Goal: Task Accomplishment & Management: Use online tool/utility

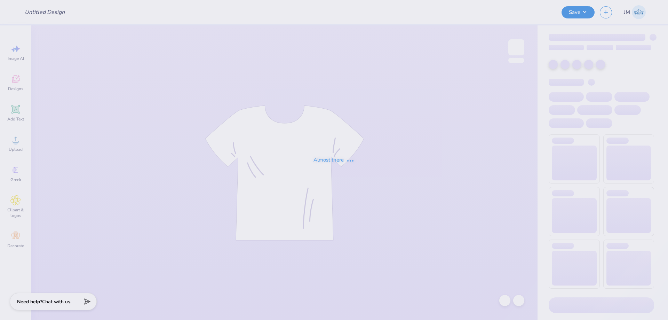
type input "AXO Dean's List T-Shirts V2"
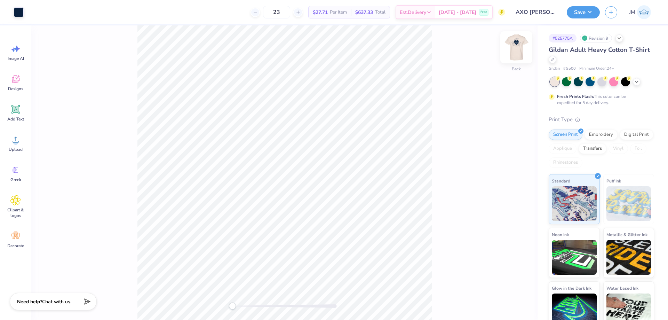
click at [515, 46] on img at bounding box center [516, 47] width 28 height 28
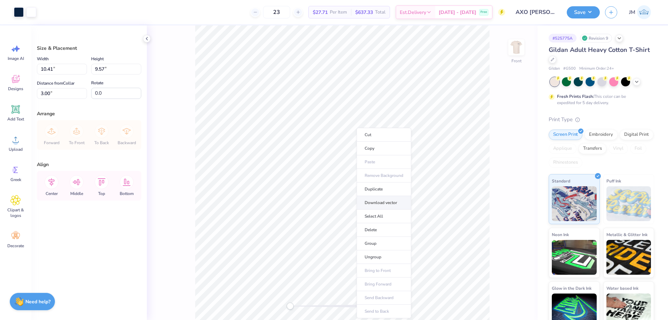
click at [397, 206] on li "Download vector" at bounding box center [384, 203] width 55 height 14
click at [366, 197] on li "Download vector" at bounding box center [367, 196] width 55 height 14
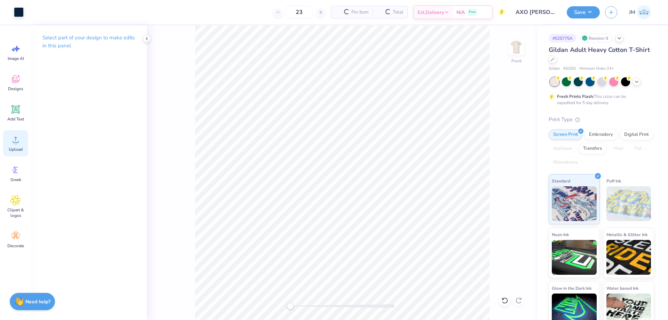
click at [12, 145] on div "Upload" at bounding box center [15, 143] width 25 height 26
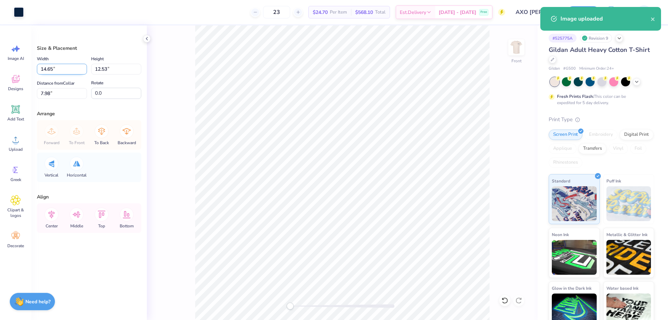
click at [64, 70] on input "14.65" at bounding box center [62, 69] width 50 height 11
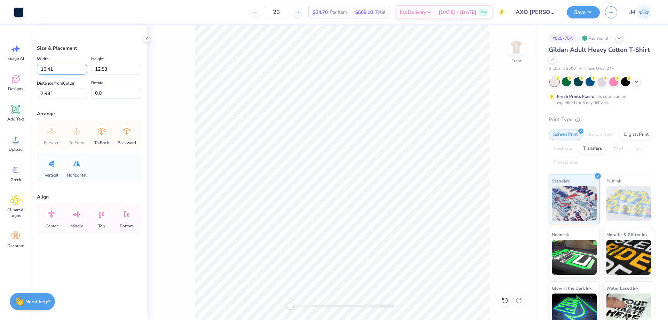
type input "10.41"
type input "8.91"
click at [58, 97] on input "9.80" at bounding box center [62, 93] width 50 height 11
type input "3"
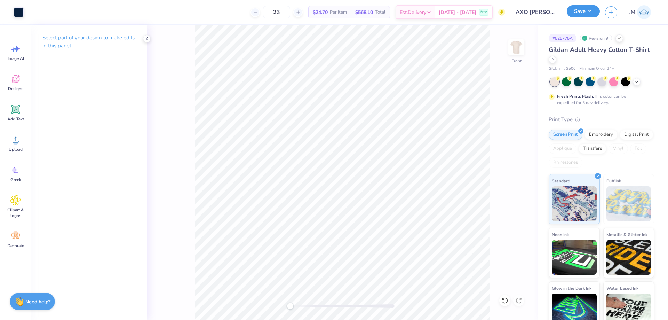
click at [589, 10] on button "Save" at bounding box center [583, 11] width 33 height 12
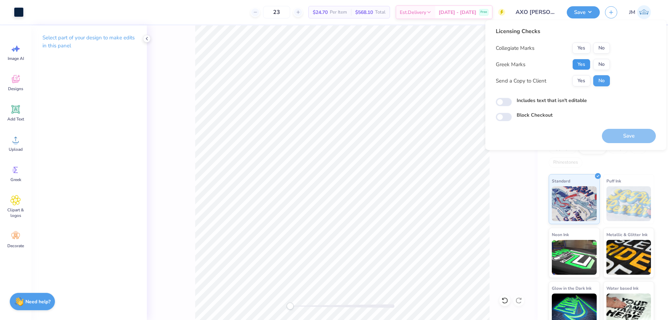
click at [586, 63] on button "Yes" at bounding box center [581, 64] width 18 height 11
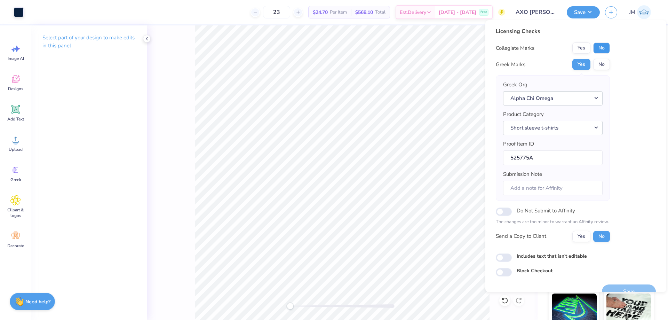
click at [600, 52] on button "No" at bounding box center [601, 47] width 17 height 11
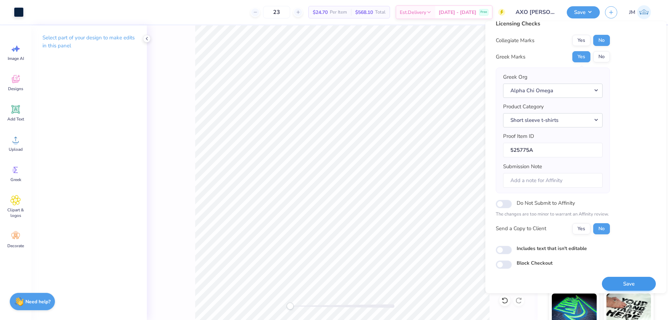
scroll to position [13, 0]
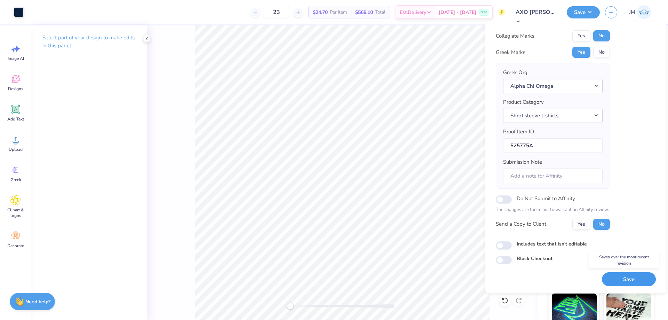
click at [626, 282] on button "Save" at bounding box center [629, 279] width 54 height 14
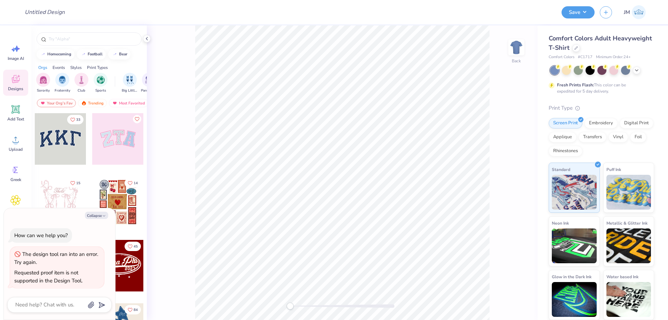
type textarea "x"
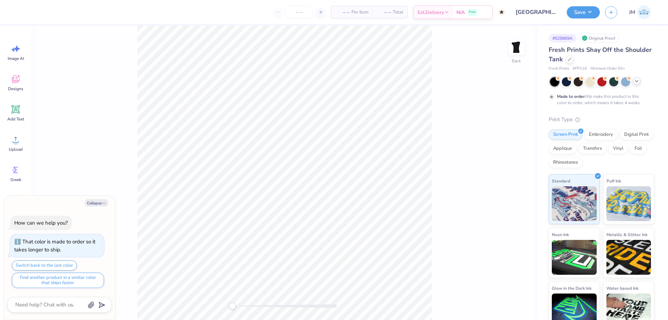
click at [637, 80] on icon at bounding box center [637, 81] width 6 height 6
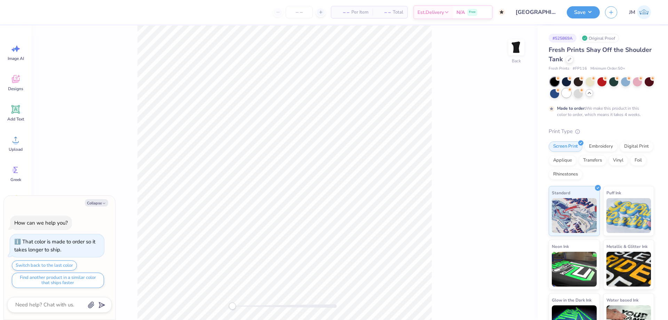
click at [571, 94] on div at bounding box center [566, 92] width 9 height 9
click at [18, 82] on icon at bounding box center [16, 79] width 8 height 8
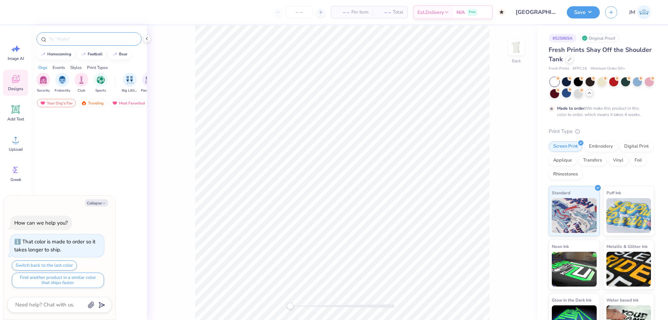
click at [116, 34] on div at bounding box center [89, 38] width 105 height 13
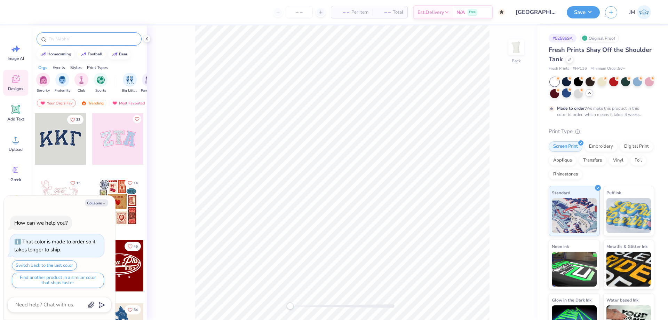
type textarea "x"
click at [117, 37] on input "text" at bounding box center [92, 38] width 89 height 7
type input "texas flowers"
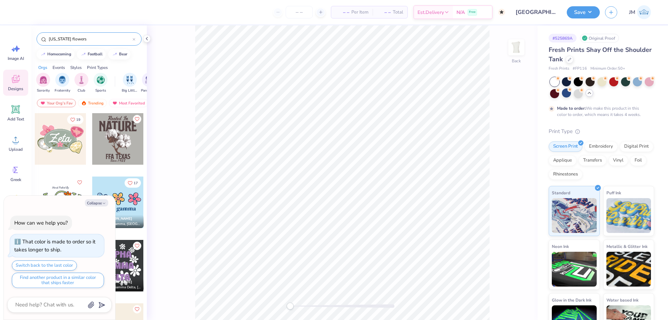
click at [67, 134] on div at bounding box center [60, 138] width 51 height 51
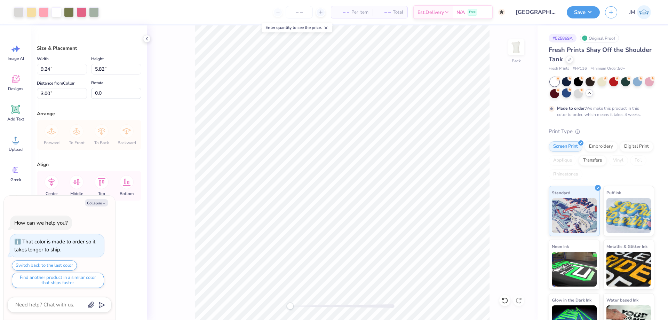
type textarea "x"
click at [75, 71] on input "9.24" at bounding box center [62, 69] width 50 height 11
type input "10"
type textarea "x"
type input "10.00"
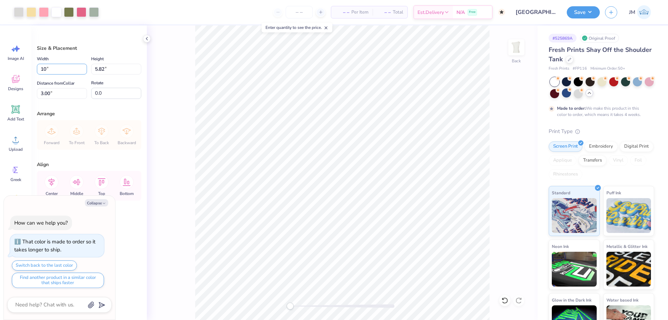
type input "6.30"
click at [66, 95] on input "2.76" at bounding box center [62, 93] width 50 height 11
click at [67, 98] on input "2.76" at bounding box center [62, 93] width 50 height 11
type input "3"
click at [394, 245] on li "Ungroup" at bounding box center [401, 243] width 55 height 14
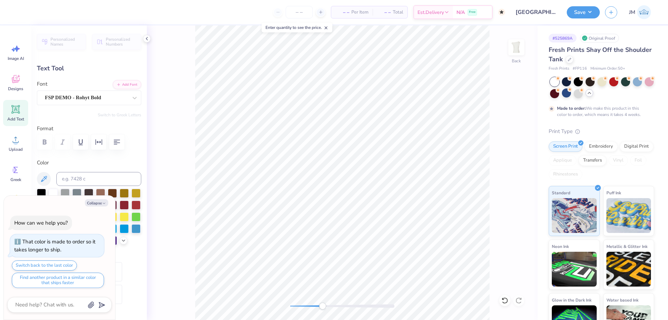
scroll to position [6, 1]
type textarea "x"
type textarea "C"
type textarea "x"
type textarea "CA"
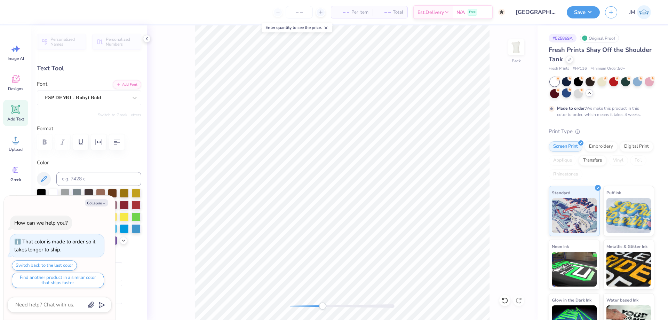
type textarea "x"
type textarea "CAL"
type textarea "x"
type textarea "CALI"
type textarea "x"
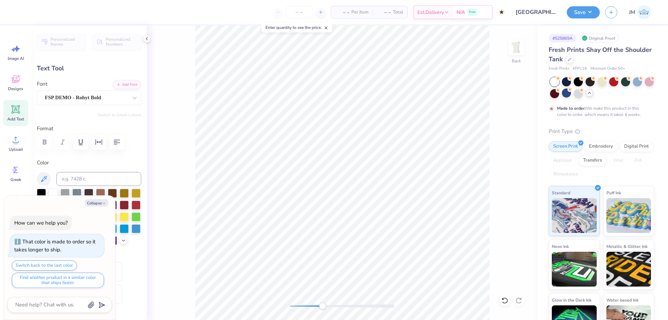
type textarea "CALIFO"
type textarea "x"
type textarea "CALIFORN"
type textarea "x"
type textarea "CALIFORNI"
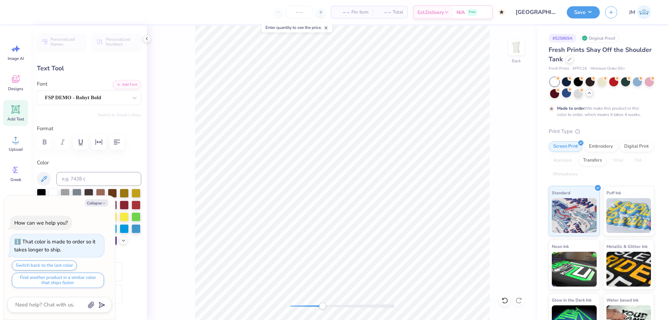
type textarea "x"
type textarea "CALIFORNIA"
type textarea "x"
type input "0.0"
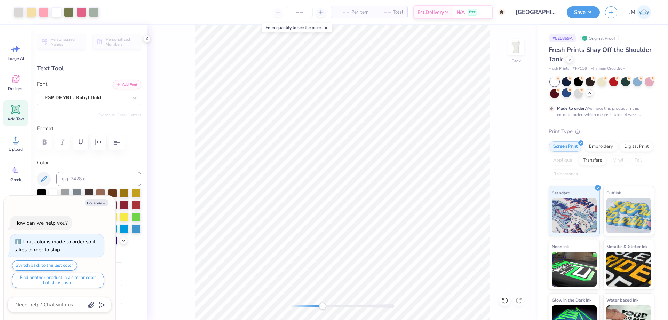
type textarea "x"
type input "0.89"
type input "0.68"
type input "8.12"
type input "-25.5"
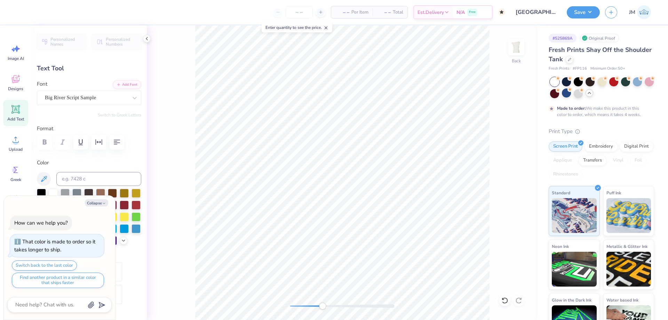
type textarea "x"
type textarea "1"
type textarea "x"
type textarea "18"
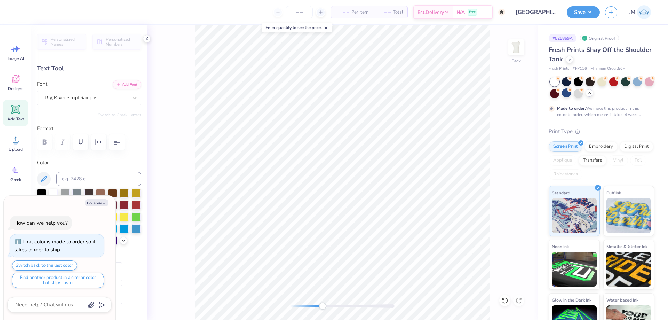
type textarea "x"
type textarea "187"
type textarea "x"
type textarea "1873"
type textarea "x"
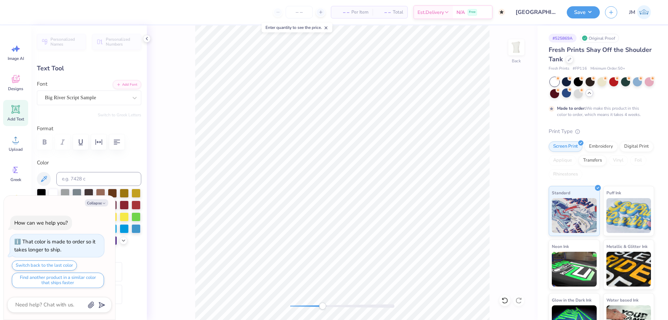
type input "0.84"
type input "0.64"
type input "8.16"
type input "0.0"
type textarea "x"
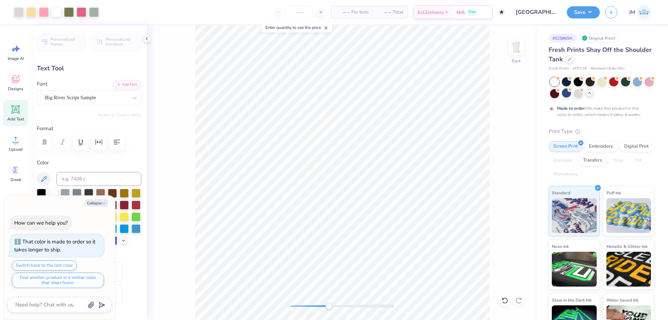
type input "4.92"
type input "2.16"
type input "4.85"
type textarea "x"
type textarea "D"
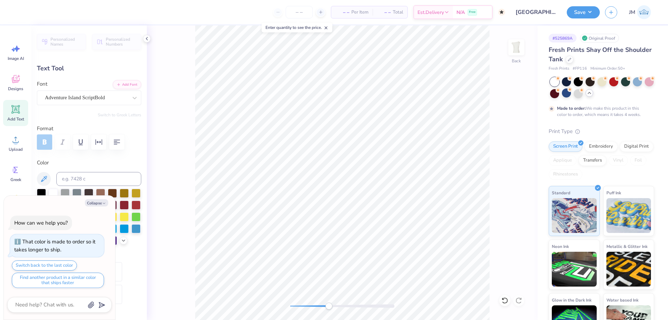
type textarea "x"
type textarea "De"
type textarea "x"
type textarea "Dee"
type textarea "x"
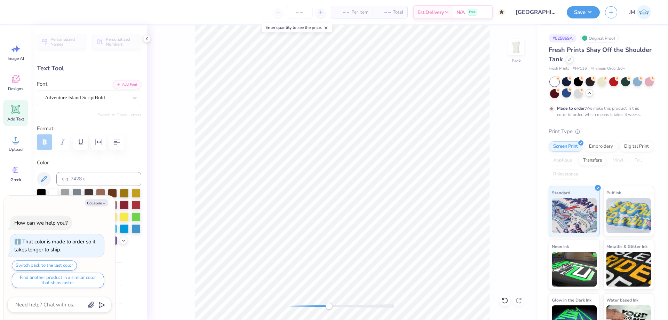
type textarea "DeeG"
type textarea "x"
type textarea "DeeGee"
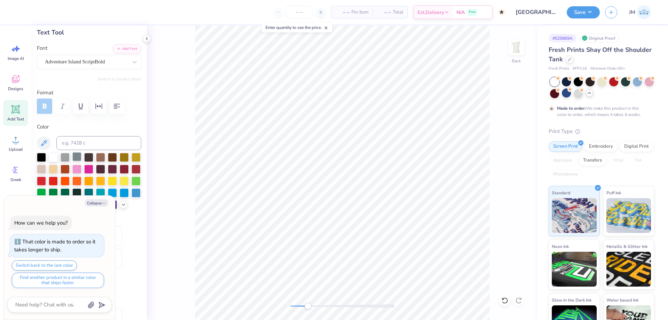
scroll to position [185, 0]
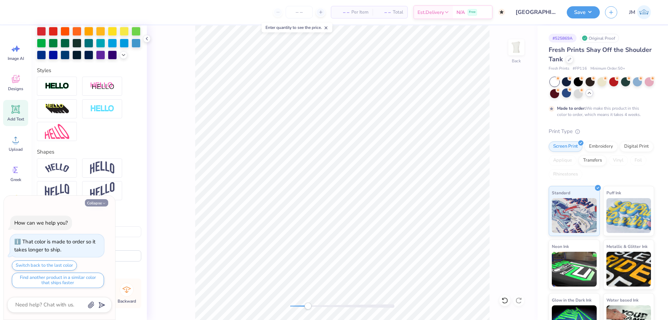
click at [105, 201] on icon "button" at bounding box center [104, 203] width 4 height 4
type textarea "x"
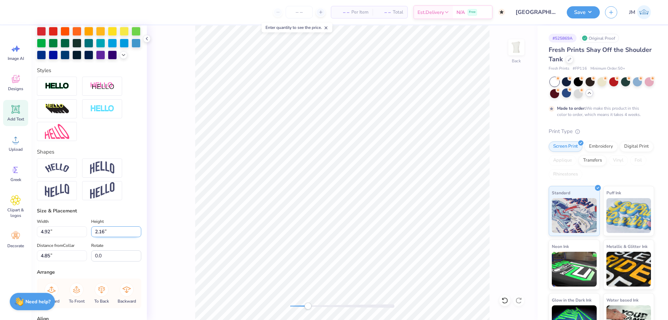
scroll to position [267, 0]
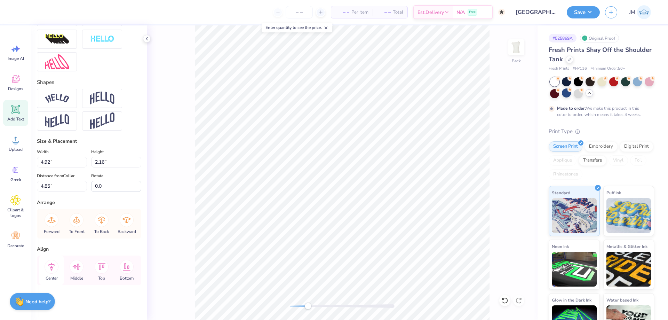
click at [54, 264] on icon at bounding box center [51, 266] width 6 height 8
type input "5.37"
type input "2.13"
type input "5.32"
click at [53, 268] on icon at bounding box center [52, 266] width 14 height 14
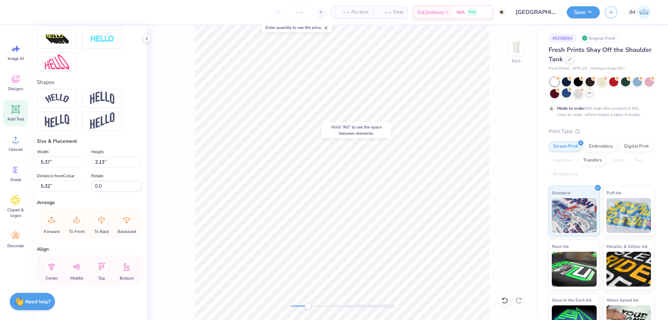
click at [378, 308] on div at bounding box center [342, 305] width 104 height 7
click at [279, 297] on div "Back" at bounding box center [342, 172] width 391 height 294
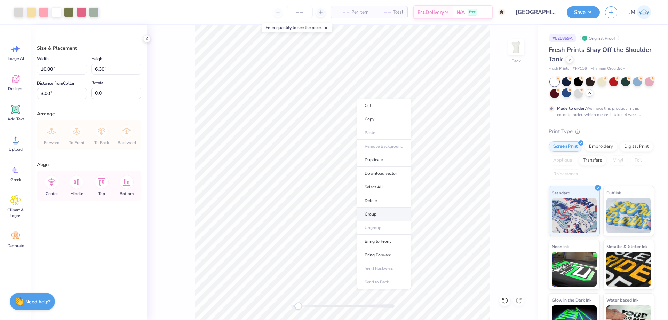
click at [372, 215] on li "Group" at bounding box center [384, 214] width 55 height 14
click at [327, 242] on li "Send to Back" at bounding box center [306, 244] width 55 height 14
click at [305, 130] on li "Download vector" at bounding box center [300, 135] width 55 height 14
click at [412, 201] on li "Download vector" at bounding box center [405, 198] width 55 height 14
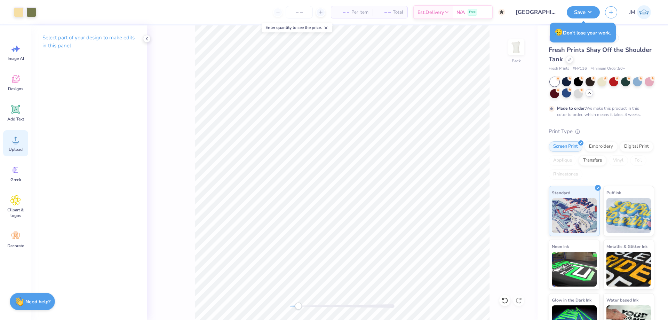
click at [20, 144] on icon at bounding box center [15, 139] width 10 height 10
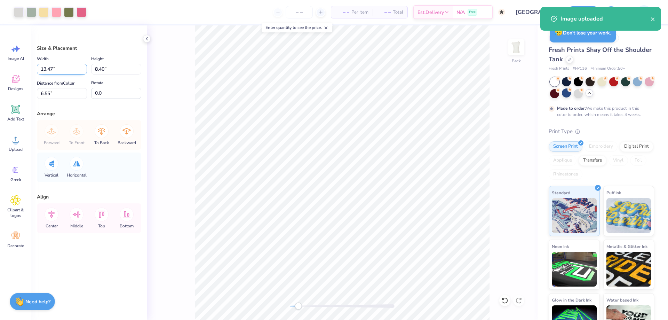
click at [64, 68] on input "13.47" at bounding box center [62, 69] width 50 height 11
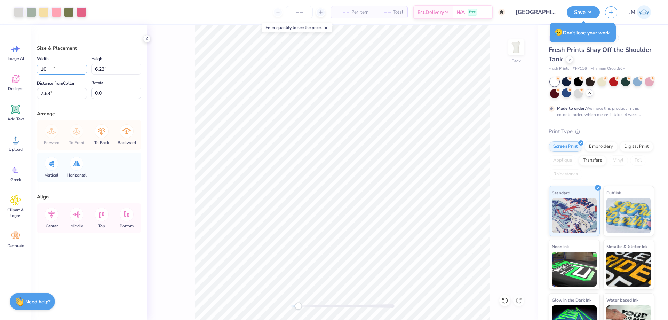
type input "10.00"
type input "6.23"
click at [56, 90] on input "7.63" at bounding box center [62, 93] width 50 height 11
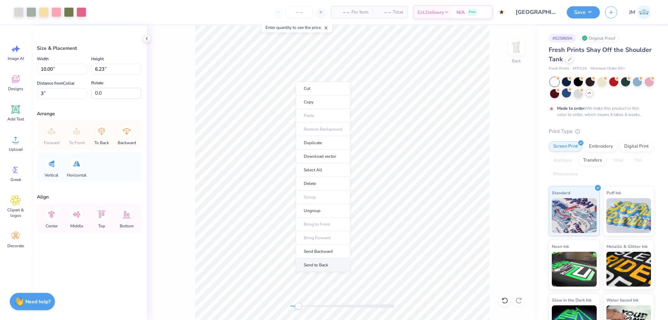
click at [316, 259] on li "Send to Back" at bounding box center [323, 265] width 55 height 14
type input "3.00"
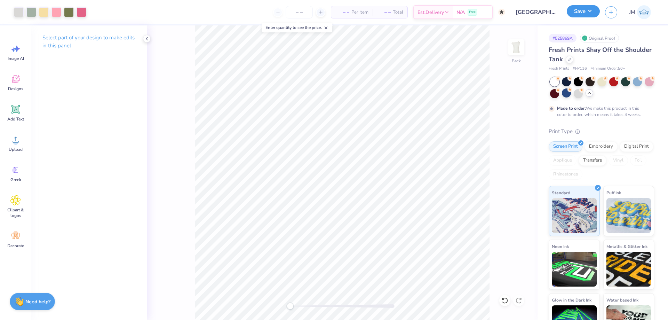
click at [586, 13] on button "Save" at bounding box center [583, 11] width 33 height 12
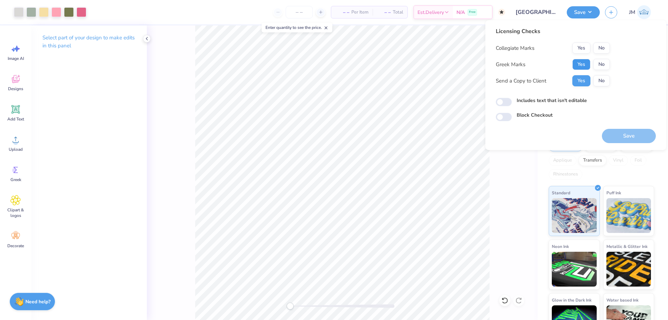
click at [579, 64] on button "Yes" at bounding box center [581, 64] width 18 height 11
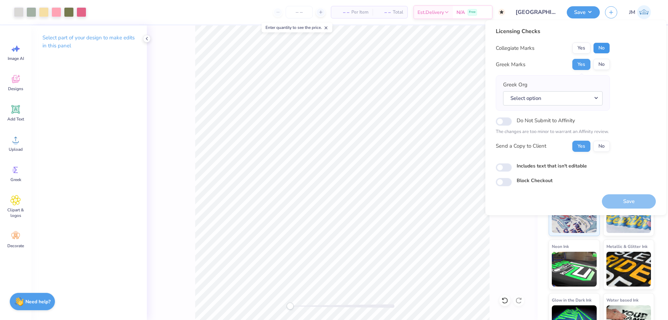
click at [605, 47] on button "No" at bounding box center [601, 47] width 17 height 11
click at [595, 96] on button "Select option" at bounding box center [552, 98] width 99 height 14
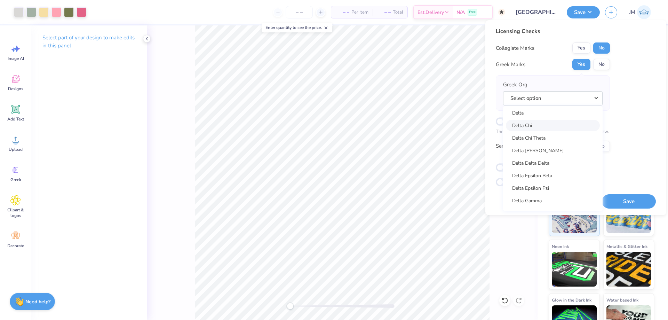
scroll to position [1550, 0]
click at [551, 178] on link "Delta Gamma" at bounding box center [553, 180] width 94 height 11
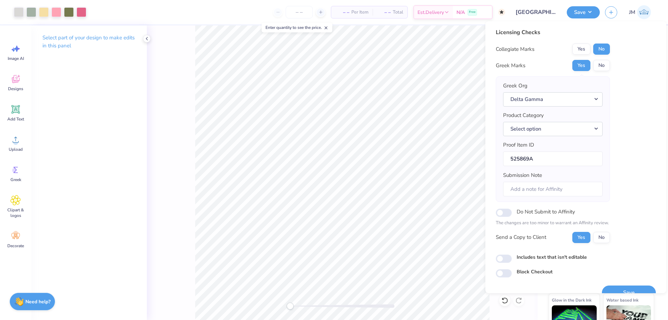
scroll to position [13, 0]
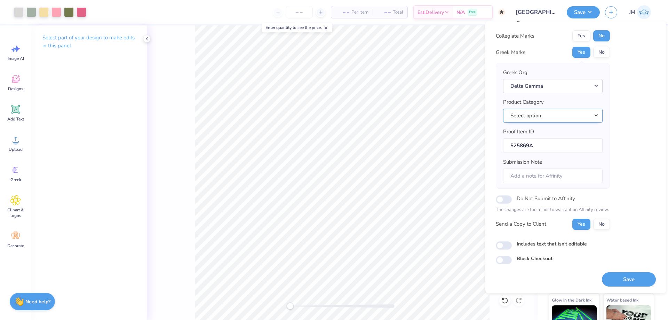
click at [600, 113] on button "Select option" at bounding box center [552, 116] width 99 height 14
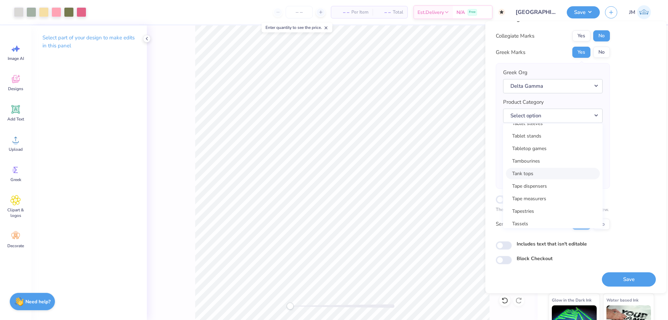
click at [556, 175] on link "Tank tops" at bounding box center [553, 173] width 94 height 11
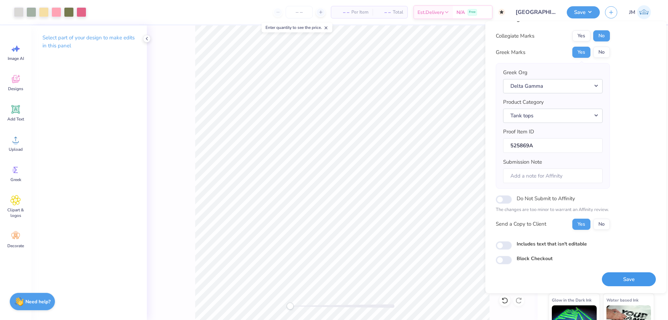
click at [608, 272] on button "Save" at bounding box center [629, 279] width 54 height 14
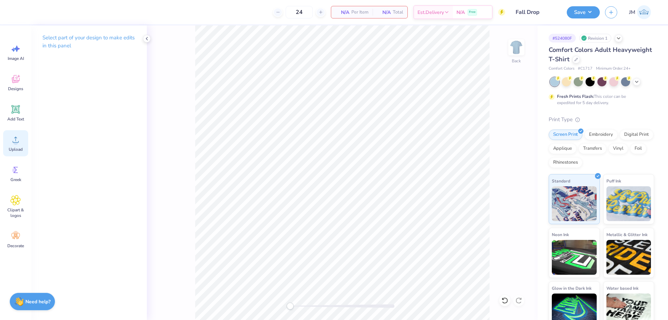
click at [10, 145] on div "Upload" at bounding box center [15, 143] width 25 height 26
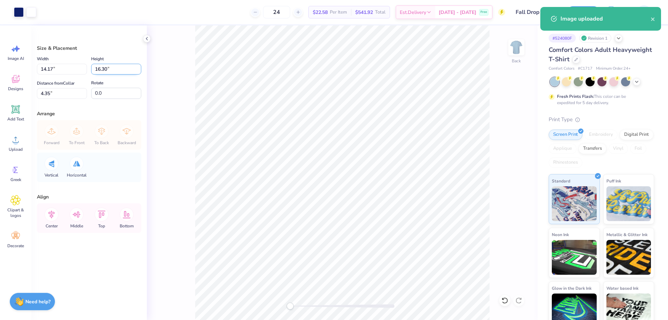
click at [115, 69] on input "16.30" at bounding box center [116, 69] width 50 height 11
type input "9"
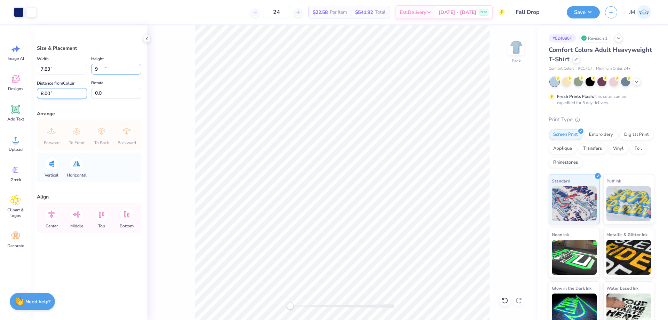
type input "7.83"
type input "9.00"
click at [66, 95] on input "8.00" at bounding box center [62, 93] width 50 height 11
type input "3"
click at [594, 15] on button "Save" at bounding box center [583, 11] width 33 height 12
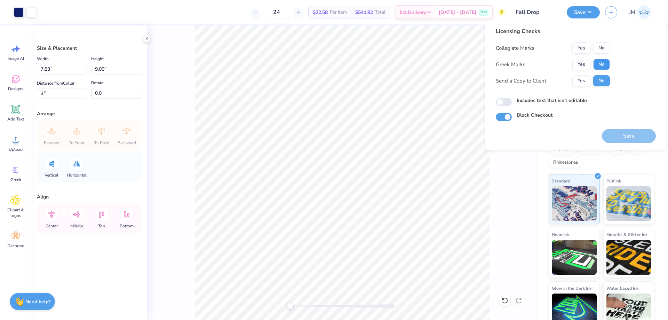
click at [596, 63] on button "No" at bounding box center [601, 64] width 17 height 11
click at [604, 45] on button "No" at bounding box center [601, 47] width 17 height 11
click at [620, 137] on button "Save" at bounding box center [629, 136] width 54 height 14
